Goal: Go to known website: Access a specific website the user already knows

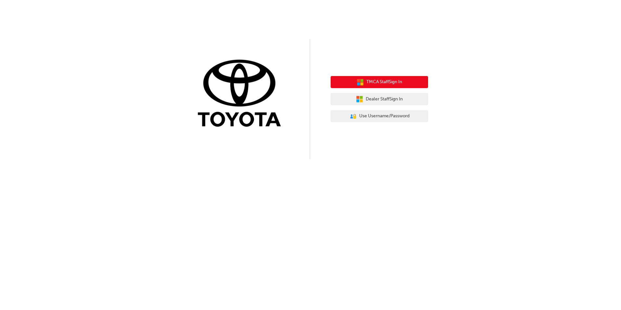
click at [411, 86] on button "TMCA Staff Sign In" at bounding box center [379, 82] width 97 height 12
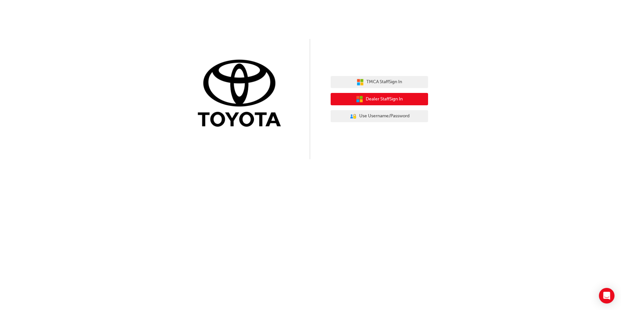
click at [392, 98] on span "Dealer Staff Sign In" at bounding box center [384, 99] width 37 height 7
